Goal: Find specific page/section: Find specific page/section

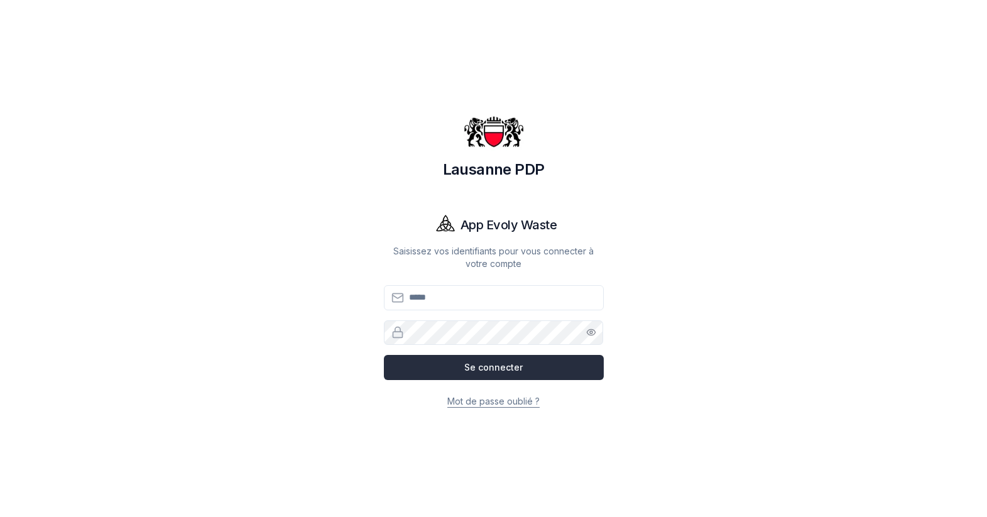
type input "**********"
click at [493, 371] on button "Se connecter" at bounding box center [494, 367] width 220 height 25
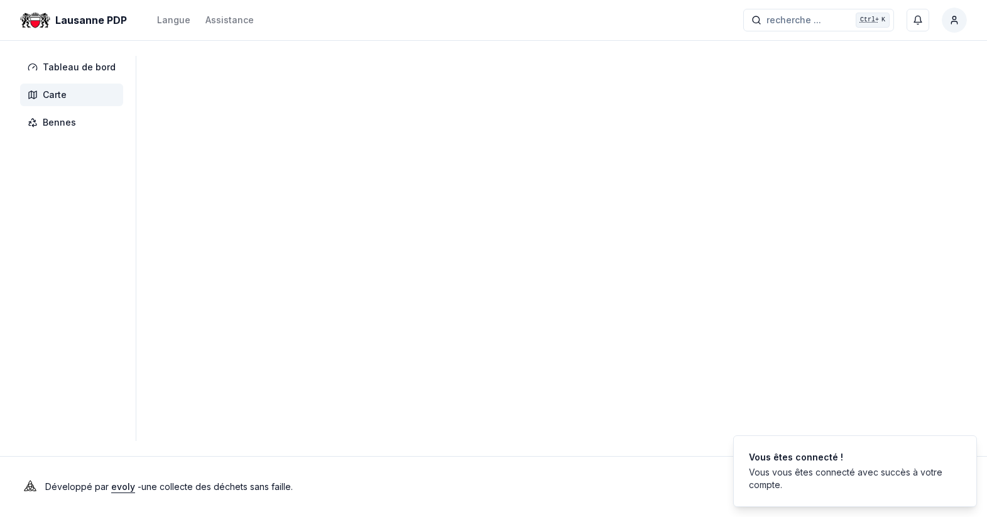
click at [54, 99] on span "Carte" at bounding box center [55, 95] width 24 height 13
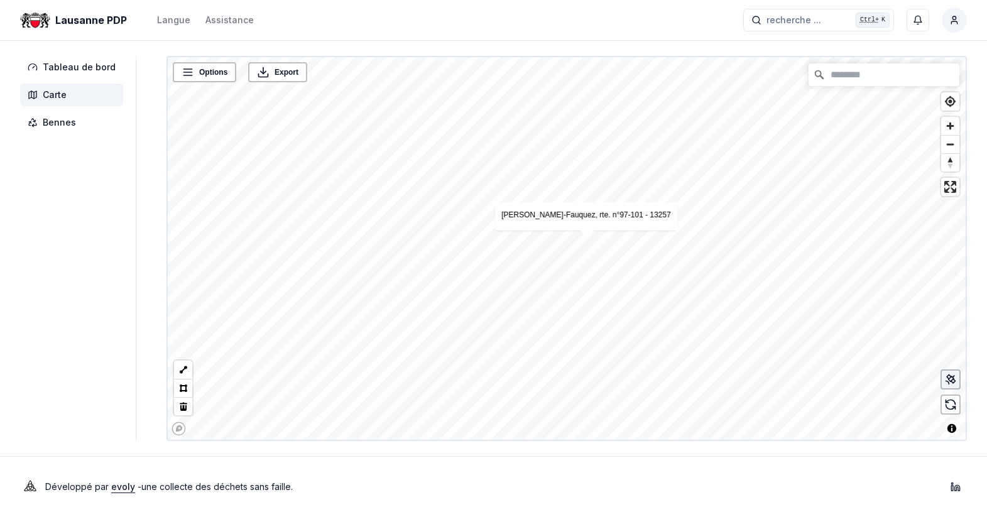
click at [945, 379] on icon at bounding box center [950, 379] width 13 height 13
